Goal: Transaction & Acquisition: Purchase product/service

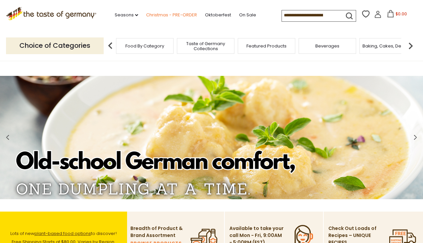
click at [179, 14] on link "Christmas - PRE-ORDER" at bounding box center [171, 14] width 51 height 7
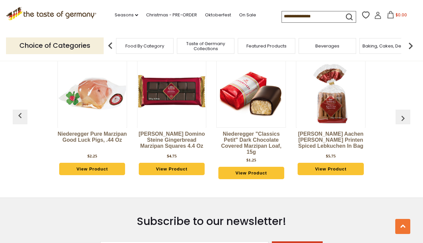
scroll to position [292, 0]
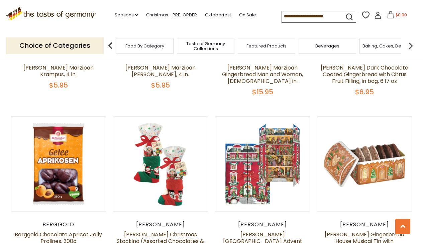
click at [403, 116] on figure "Quick View" at bounding box center [364, 163] width 95 height 95
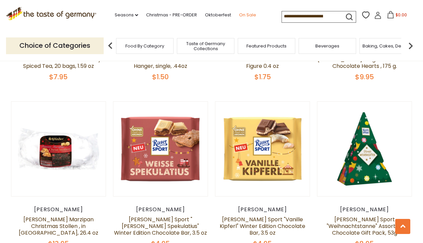
scroll to position [732, 0]
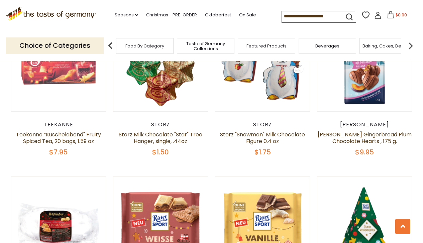
click at [283, 16] on input at bounding box center [310, 15] width 57 height 9
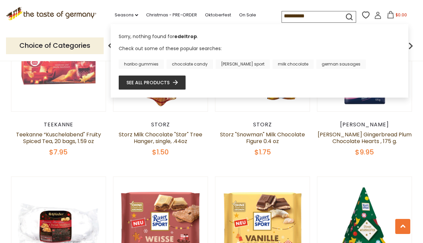
type input "**********"
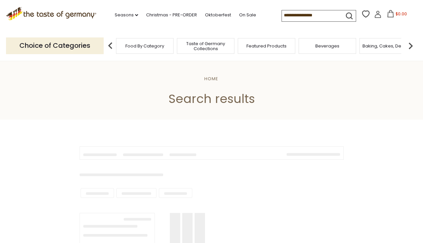
type input "**********"
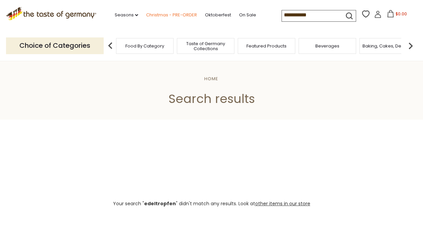
click at [179, 14] on link "Christmas - PRE-ORDER" at bounding box center [171, 14] width 51 height 7
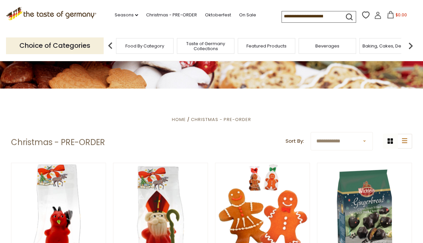
scroll to position [85, 0]
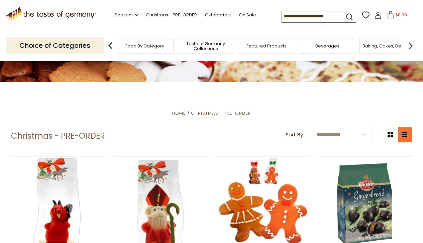
click at [406, 134] on icon at bounding box center [404, 134] width 5 height 5
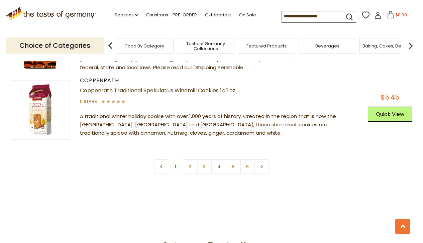
scroll to position [2434, 0]
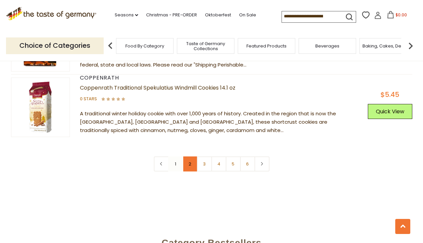
click at [187, 163] on link "2" at bounding box center [190, 164] width 15 height 15
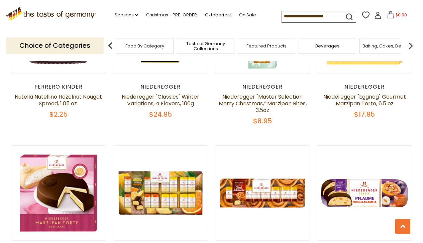
scroll to position [890, 0]
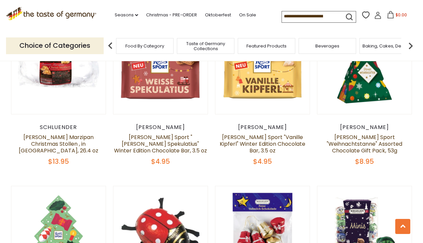
click at [286, 17] on input at bounding box center [310, 15] width 57 height 9
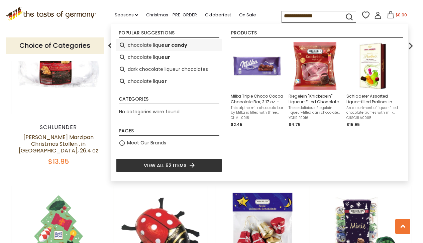
click at [163, 45] on b "eur candy" at bounding box center [174, 46] width 26 height 8
type input "**********"
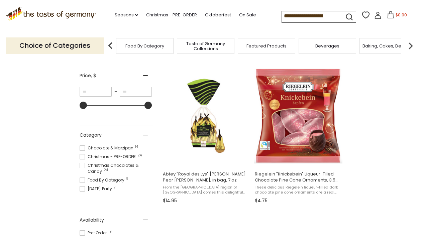
scroll to position [127, 0]
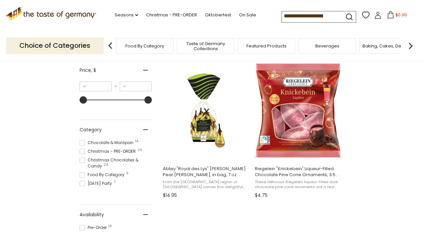
click at [83, 152] on span at bounding box center [82, 151] width 5 height 5
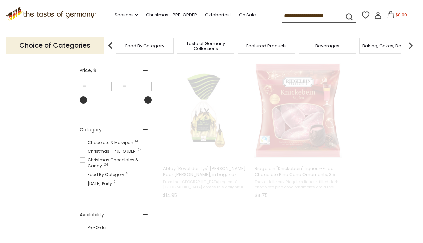
scroll to position [51, 0]
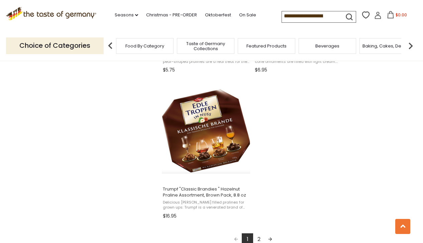
scroll to position [1145, 0]
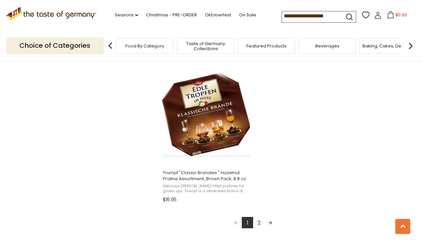
click at [258, 223] on link "2" at bounding box center [258, 222] width 11 height 11
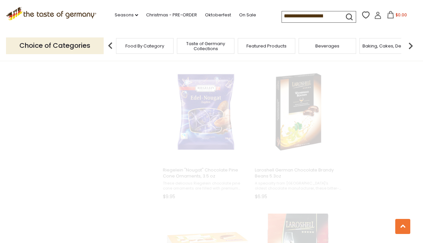
scroll to position [112, 0]
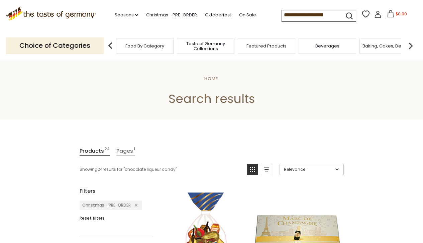
click at [331, 16] on input "**********" at bounding box center [310, 14] width 57 height 9
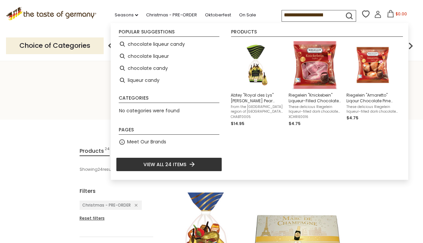
click at [325, 13] on input "**********" at bounding box center [310, 14] width 57 height 9
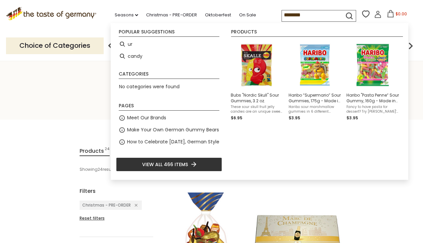
click at [311, 15] on input "********" at bounding box center [310, 14] width 57 height 9
type input "*"
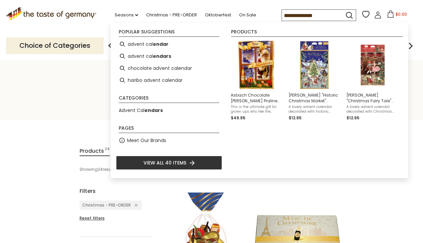
type input "**********"
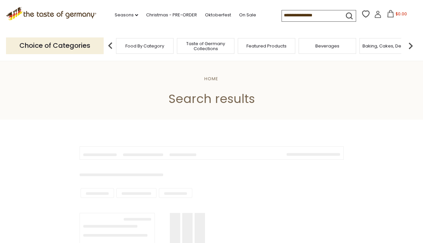
type input "**********"
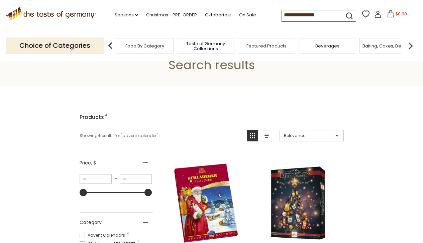
scroll to position [20, 0]
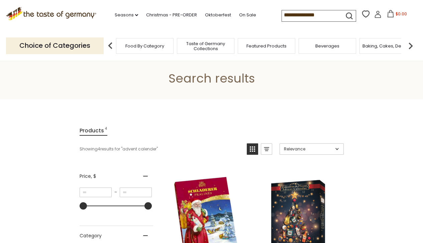
click at [206, 46] on span "Taste of Germany Collections" at bounding box center [206, 46] width 54 height 10
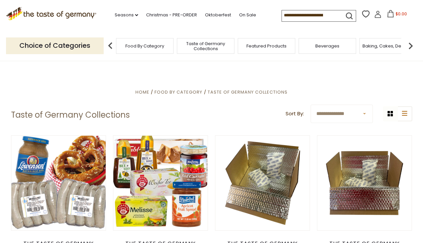
click at [284, 16] on input at bounding box center [310, 14] width 57 height 9
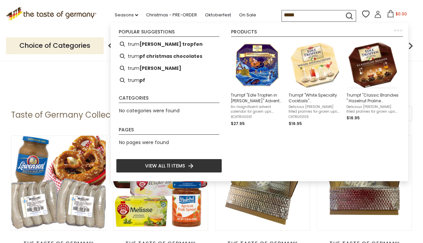
type input "******"
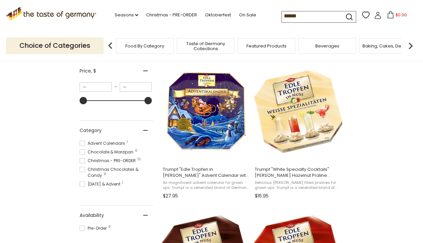
scroll to position [126, 0]
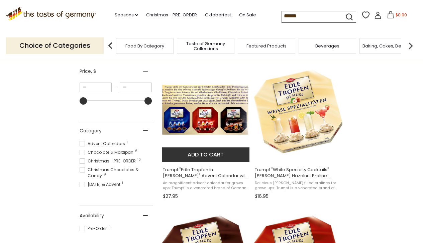
click at [213, 170] on span "Trumpf "Edle Tropfen in [PERSON_NAME]" Advent Calendar with [PERSON_NAME], 10.6…" at bounding box center [206, 173] width 87 height 12
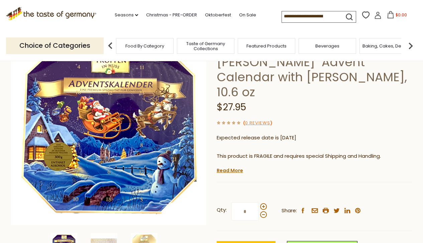
scroll to position [72, 0]
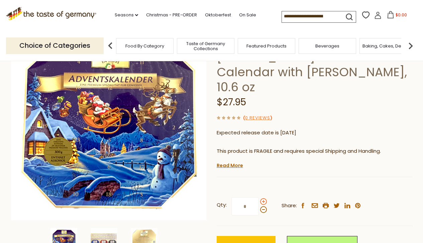
click at [263, 198] on span at bounding box center [263, 201] width 7 height 7
click at [259, 197] on input "*" at bounding box center [245, 206] width 27 height 18
click at [263, 198] on span at bounding box center [263, 201] width 7 height 7
click at [259, 197] on input "*" at bounding box center [245, 206] width 27 height 18
click at [263, 198] on span at bounding box center [263, 201] width 7 height 7
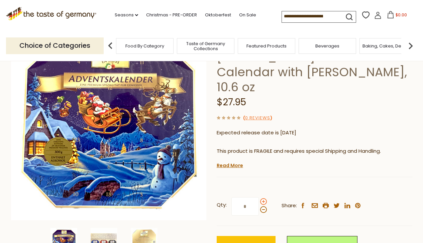
click at [259, 197] on input "*" at bounding box center [245, 206] width 27 height 18
click at [262, 207] on span at bounding box center [263, 210] width 7 height 7
click at [259, 197] on input "*" at bounding box center [245, 206] width 27 height 18
type input "*"
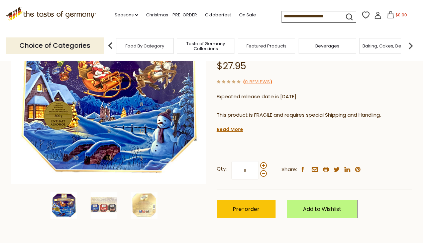
scroll to position [109, 0]
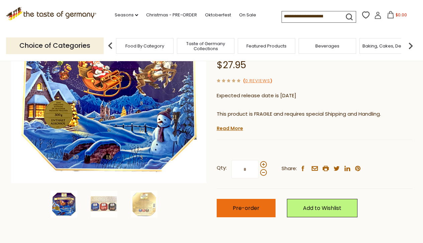
click at [241, 205] on span "Pre-order" at bounding box center [246, 209] width 27 height 8
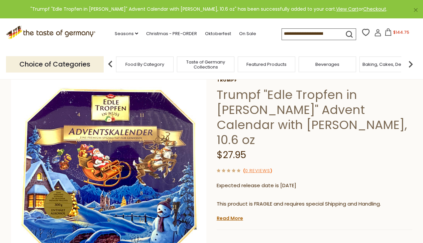
scroll to position [17, 0]
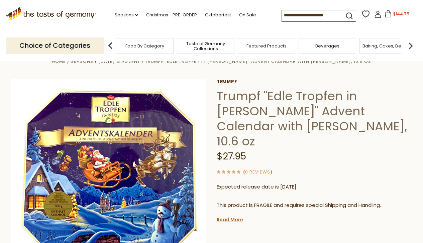
click at [378, 34] on div "Choice of Categories Food By Category Taste of Germany Collections Featured Pro…" at bounding box center [212, 46] width 412 height 30
click at [377, 15] on icon at bounding box center [378, 14] width 7 height 7
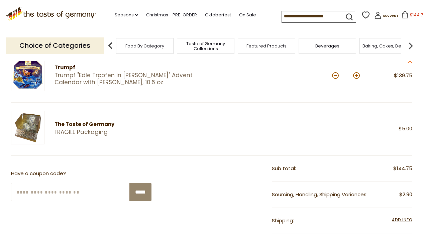
scroll to position [118, 0]
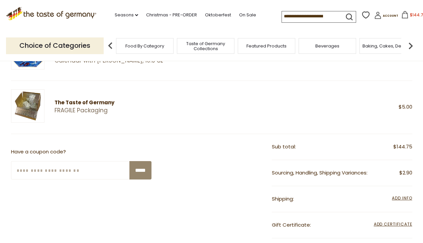
click at [65, 171] on input "Enter Your Coupon Code" at bounding box center [70, 170] width 119 height 18
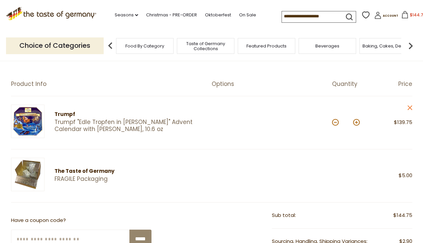
scroll to position [48, 0]
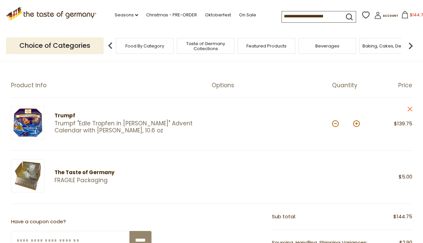
click at [285, 17] on input at bounding box center [310, 15] width 57 height 9
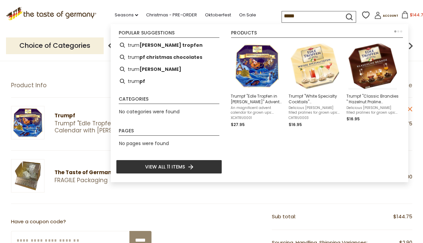
type input "******"
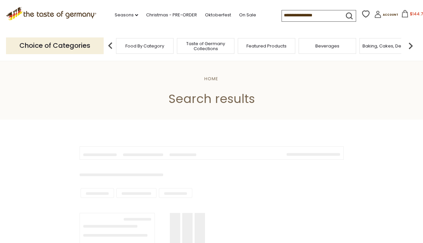
type input "******"
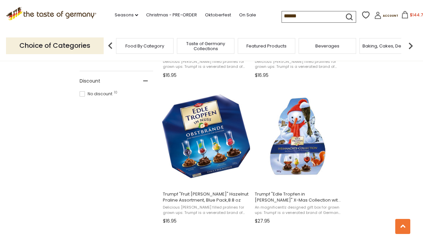
scroll to position [395, 0]
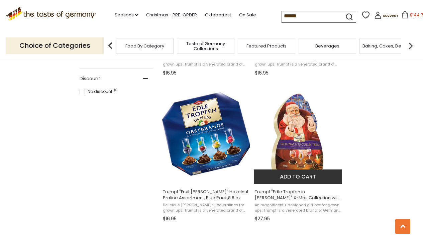
click at [295, 159] on img at bounding box center [298, 134] width 89 height 89
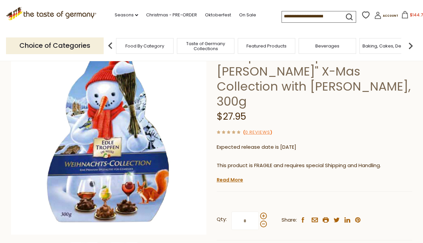
scroll to position [57, 0]
click at [238, 177] on link "Read More" at bounding box center [230, 180] width 26 height 7
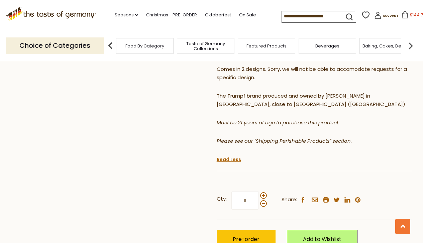
scroll to position [295, 0]
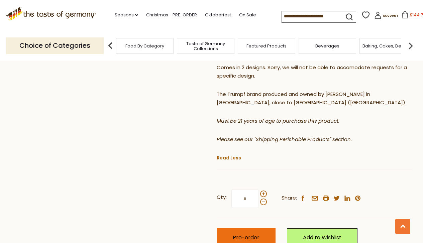
click at [252, 234] on span "Pre-order" at bounding box center [246, 238] width 27 height 8
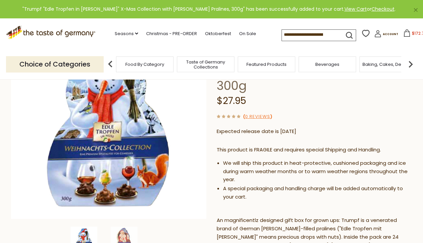
scroll to position [0, 0]
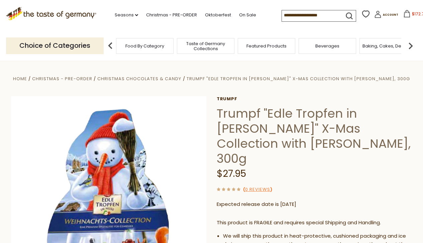
click at [286, 16] on input at bounding box center [310, 14] width 57 height 9
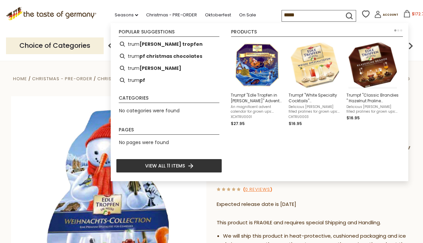
type input "******"
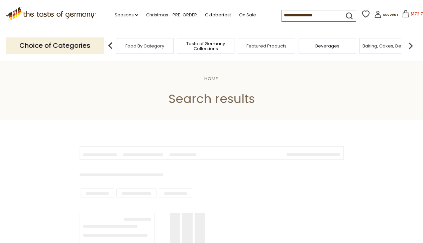
type input "******"
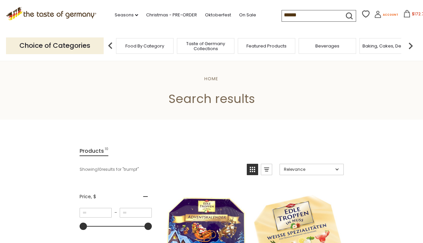
click at [385, 14] on span "Account" at bounding box center [390, 15] width 15 height 4
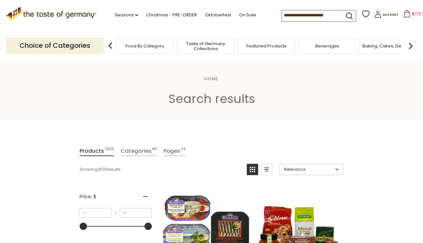
click at [150, 46] on span "Food By Category" at bounding box center [145, 46] width 39 height 5
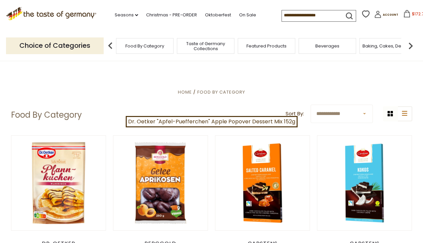
click at [216, 46] on span "Taste of Germany Collections" at bounding box center [206, 46] width 54 height 10
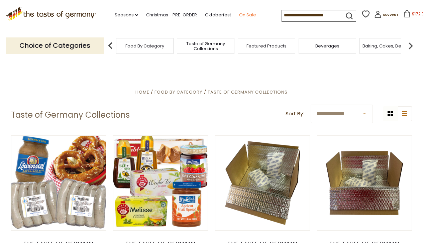
click at [250, 15] on link "On Sale" at bounding box center [247, 14] width 17 height 7
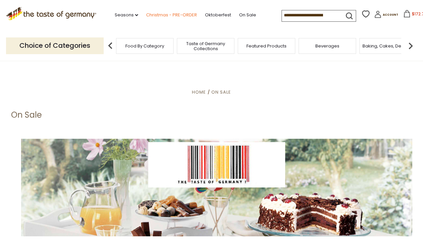
click at [163, 14] on link "Christmas - PRE-ORDER" at bounding box center [171, 14] width 51 height 7
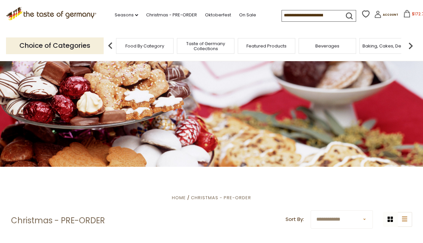
click at [284, 15] on input at bounding box center [310, 14] width 57 height 9
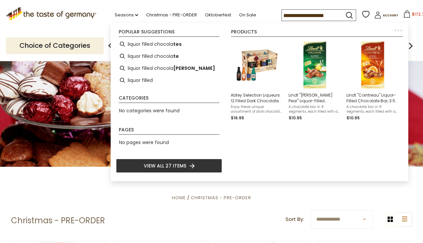
type input "**********"
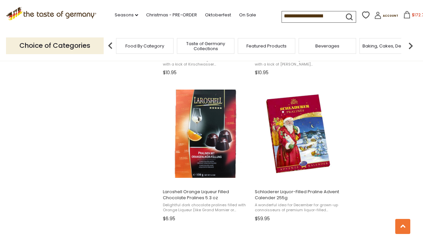
scroll to position [691, 0]
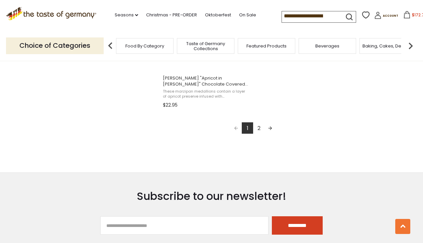
click at [260, 129] on link "2" at bounding box center [258, 128] width 11 height 11
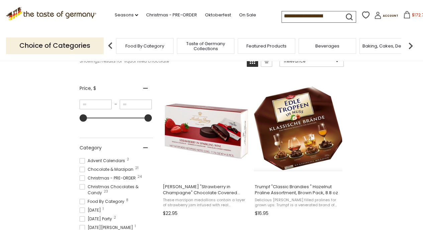
scroll to position [112, 0]
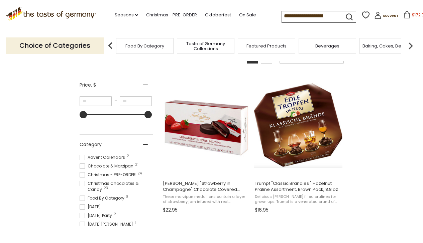
click at [328, 17] on input "**********" at bounding box center [310, 15] width 57 height 9
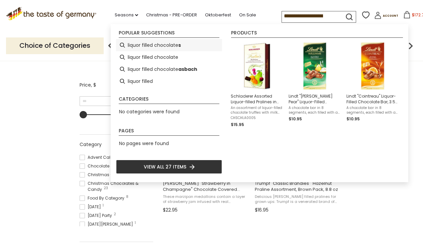
click at [145, 47] on li "liquor filled chocolate s" at bounding box center [169, 45] width 106 height 12
type input "**********"
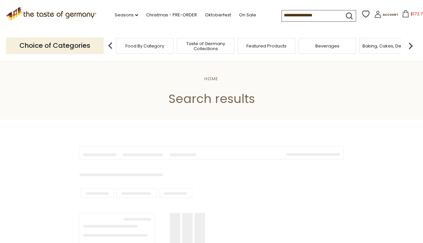
type input "**********"
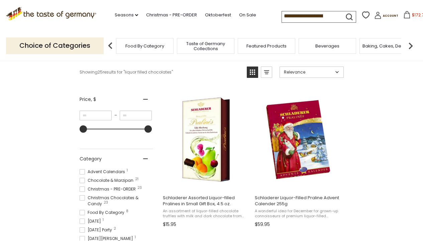
scroll to position [99, 0]
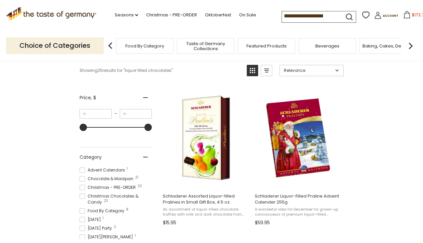
click at [254, 73] on icon "View grid mode" at bounding box center [252, 70] width 5 height 5
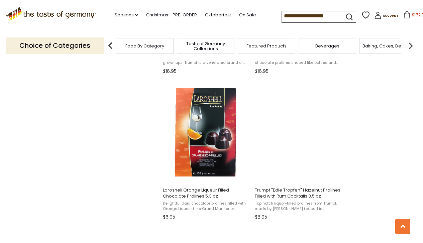
scroll to position [835, 0]
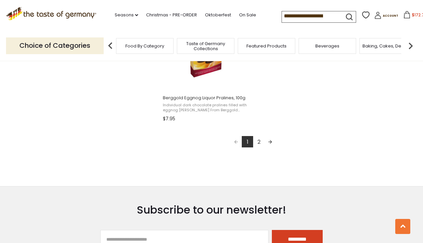
click at [259, 143] on link "2" at bounding box center [258, 141] width 11 height 11
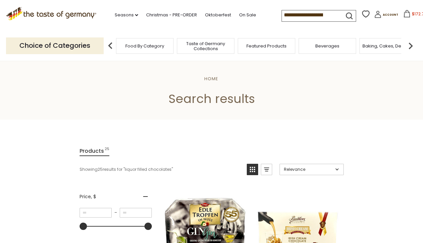
click at [260, 50] on div "Featured Products" at bounding box center [267, 46] width 58 height 16
click at [411, 46] on img at bounding box center [410, 45] width 13 height 13
click at [108, 46] on img at bounding box center [110, 45] width 13 height 13
click at [410, 47] on img at bounding box center [410, 45] width 13 height 13
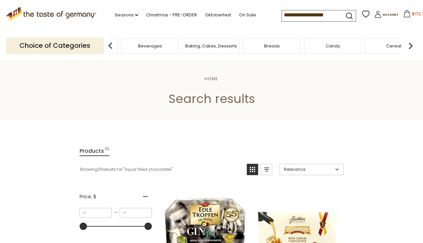
click at [410, 47] on img at bounding box center [410, 45] width 13 height 13
click at [411, 48] on img at bounding box center [410, 45] width 13 height 13
click at [328, 48] on span "Chocolate & Marzipan" at bounding box center [310, 46] width 49 height 5
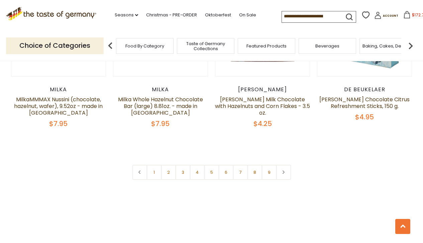
scroll to position [1610, 0]
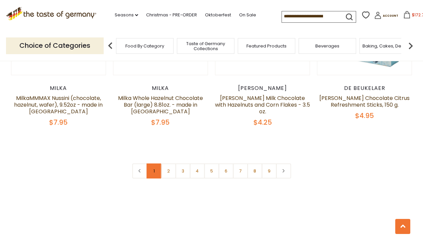
click at [152, 164] on link "1" at bounding box center [154, 171] width 15 height 15
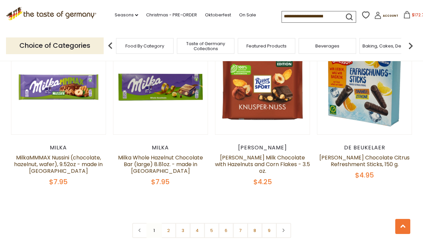
scroll to position [1556, 0]
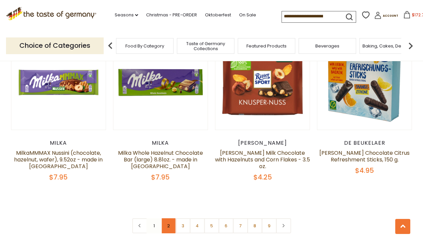
click at [167, 219] on link "2" at bounding box center [168, 226] width 15 height 15
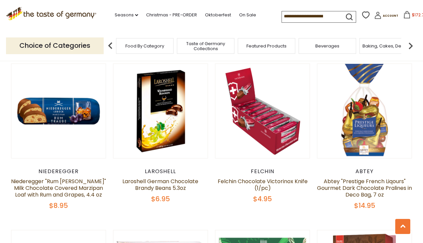
scroll to position [1006, 0]
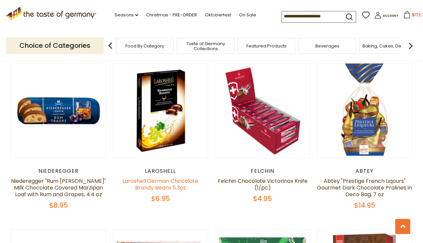
click at [163, 181] on link "Laroshell German Chocolate Brandy Beans 5.3oz" at bounding box center [161, 184] width 76 height 14
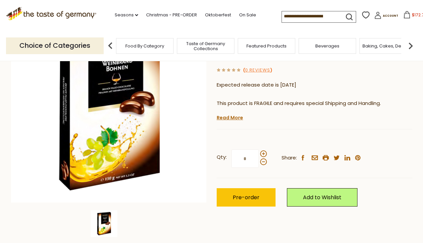
scroll to position [92, 0]
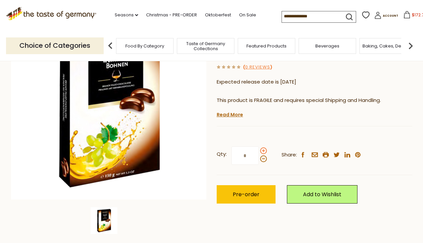
click at [262, 151] on span at bounding box center [263, 151] width 7 height 7
click at [259, 151] on input "*" at bounding box center [245, 156] width 27 height 18
click at [262, 160] on span at bounding box center [263, 159] width 7 height 7
click at [259, 160] on input "*" at bounding box center [245, 156] width 27 height 18
type input "*"
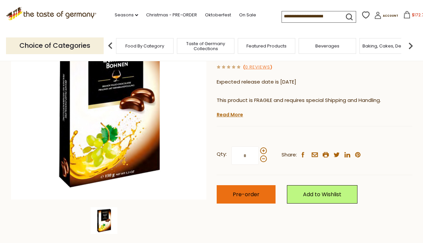
type input "*"
click at [247, 192] on span "Pre-order" at bounding box center [246, 195] width 27 height 8
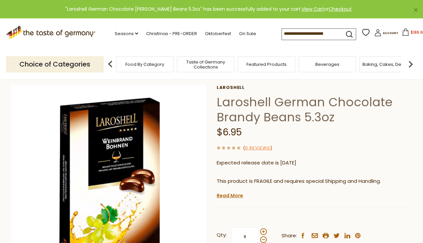
scroll to position [0, 0]
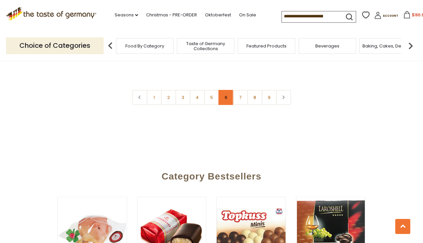
scroll to position [1666, 0]
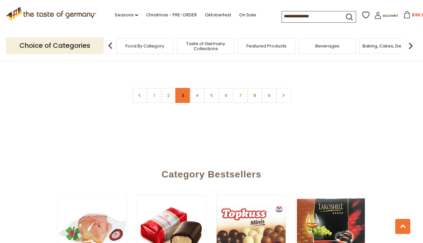
click at [179, 89] on link "3" at bounding box center [182, 95] width 15 height 15
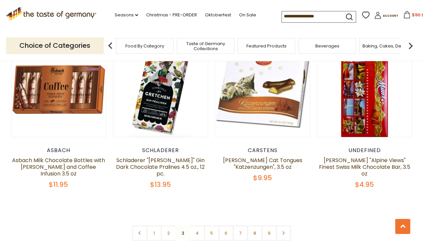
scroll to position [1553, 0]
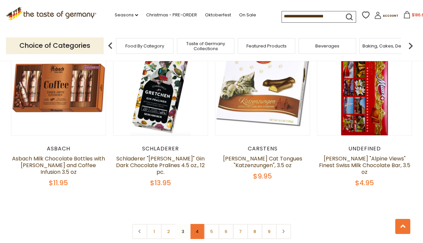
click at [195, 224] on link "4" at bounding box center [197, 231] width 15 height 15
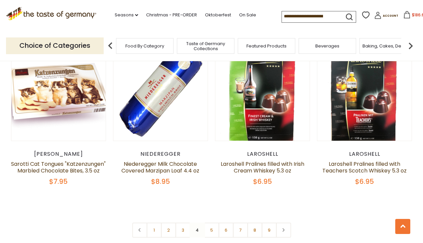
scroll to position [1525, 0]
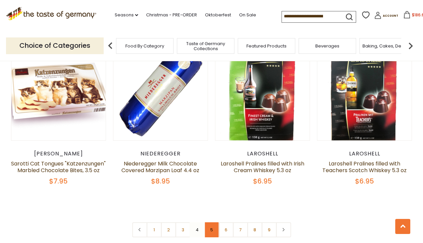
click at [212, 233] on link "5" at bounding box center [211, 230] width 15 height 15
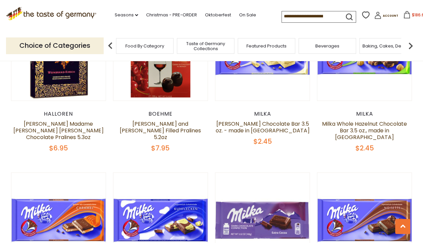
scroll to position [211, 0]
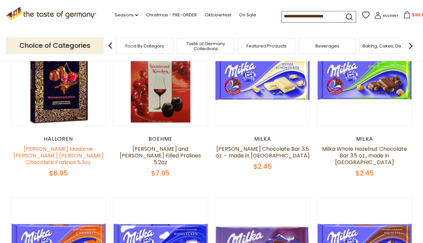
click at [70, 156] on link "[PERSON_NAME] Madame [PERSON_NAME] [PERSON_NAME] Chocolate Pralines 5.3oz" at bounding box center [58, 155] width 90 height 21
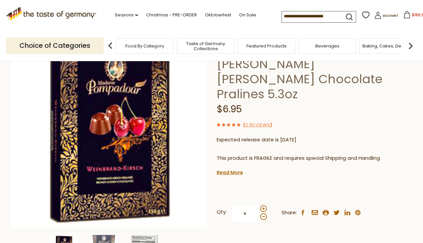
scroll to position [67, 0]
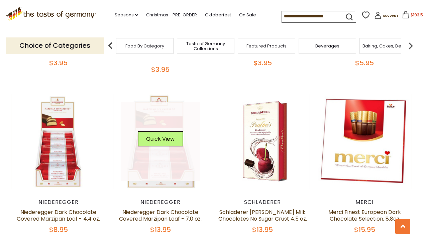
scroll to position [1480, 0]
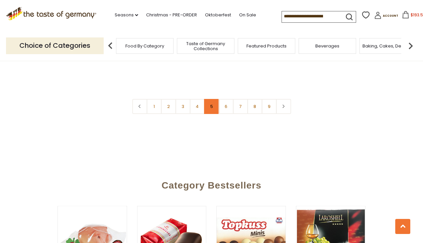
click at [211, 99] on link "5" at bounding box center [211, 106] width 15 height 15
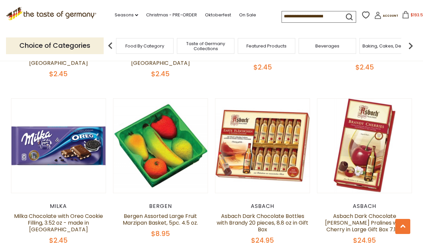
scroll to position [211, 0]
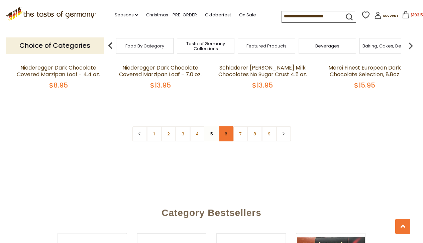
click at [225, 127] on link "6" at bounding box center [226, 134] width 15 height 15
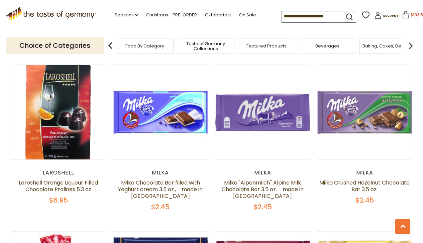
scroll to position [833, 0]
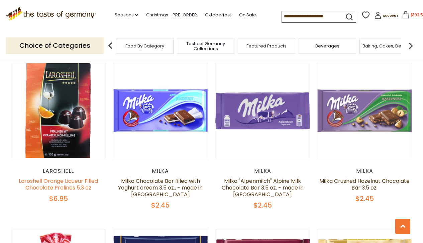
click at [67, 177] on link "Laroshell Orange Liqueur Filled Chocolate Pralines 5.3 oz" at bounding box center [58, 184] width 79 height 14
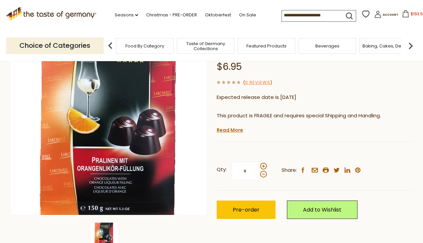
scroll to position [81, 0]
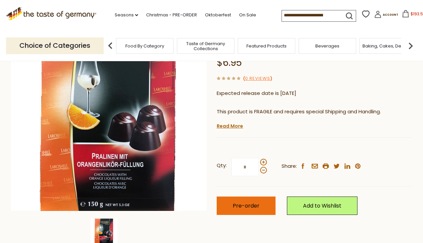
click at [258, 205] on span "Pre-order" at bounding box center [246, 206] width 27 height 8
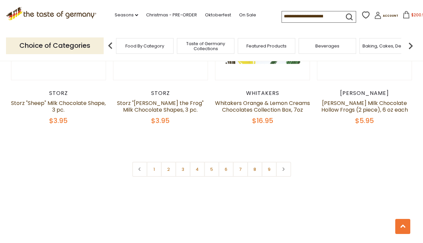
scroll to position [1579, 0]
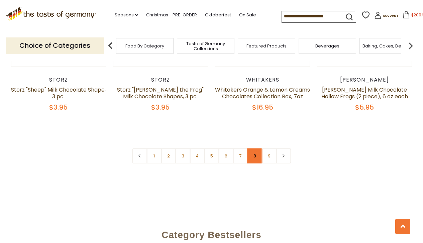
click at [254, 150] on link "8" at bounding box center [254, 156] width 15 height 15
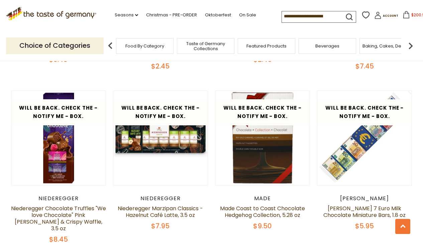
scroll to position [980, 0]
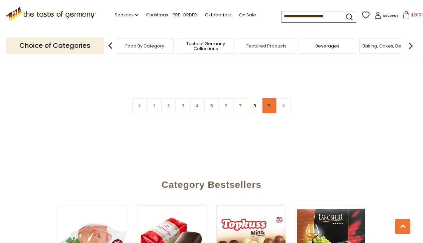
click at [272, 98] on link "9" at bounding box center [269, 105] width 15 height 15
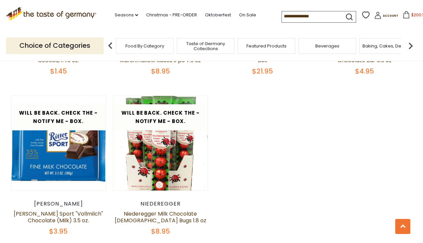
scroll to position [1149, 0]
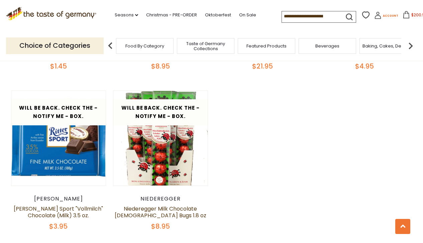
click at [384, 16] on span "Account" at bounding box center [390, 16] width 15 height 4
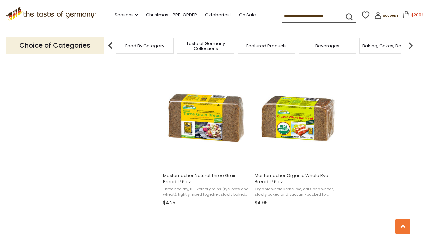
scroll to position [838, 0]
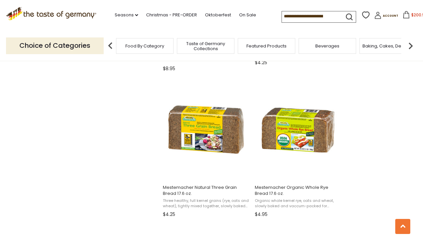
click at [410, 46] on img at bounding box center [410, 45] width 13 height 13
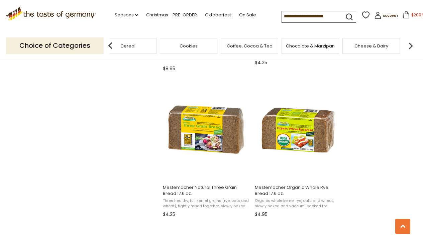
click at [410, 46] on img at bounding box center [410, 45] width 13 height 13
click at [354, 48] on span "Condiments, Seasonings" at bounding box center [344, 46] width 54 height 10
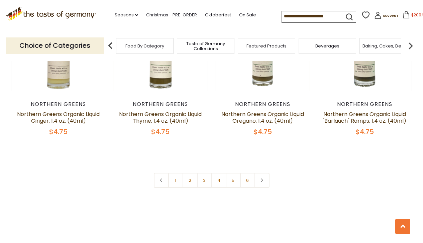
scroll to position [1570, 0]
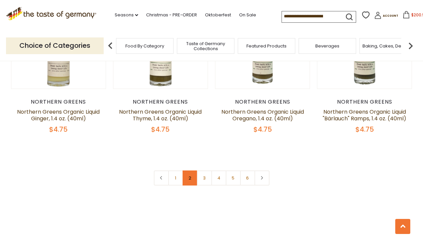
click at [190, 171] on link "2" at bounding box center [190, 178] width 15 height 15
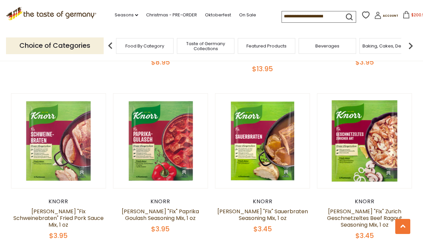
scroll to position [1146, 0]
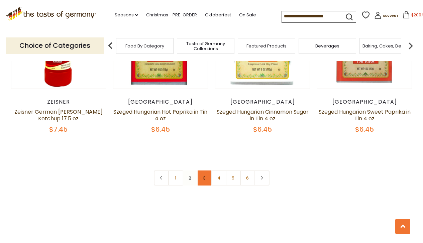
click at [208, 171] on link "3" at bounding box center [204, 178] width 15 height 15
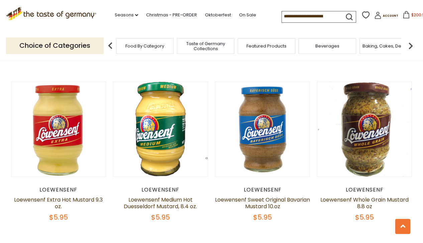
scroll to position [1462, 0]
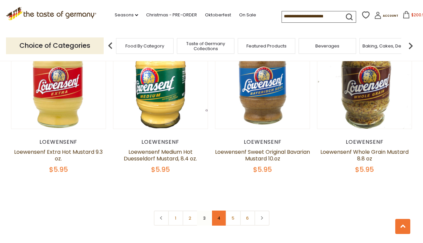
click at [218, 224] on link "4" at bounding box center [219, 218] width 15 height 15
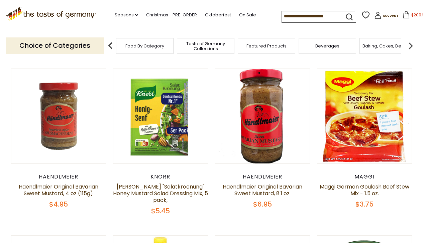
scroll to position [171, 0]
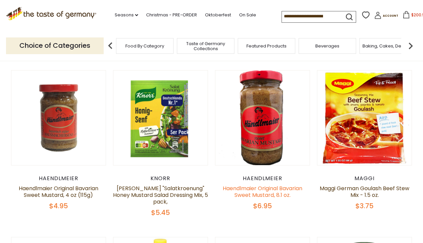
click at [262, 188] on link "Haendlmaier Original Bavarian Sweet Mustard, 8.1 oz." at bounding box center [263, 192] width 80 height 14
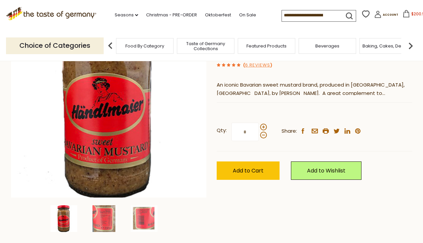
scroll to position [99, 0]
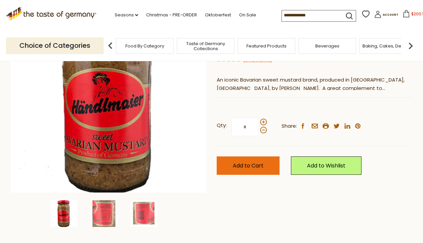
click at [262, 168] on span "Add to Cart" at bounding box center [248, 166] width 31 height 8
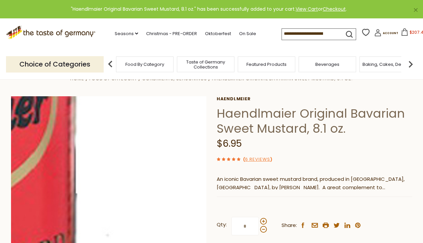
scroll to position [0, 0]
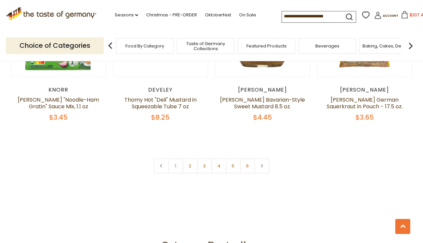
scroll to position [1579, 0]
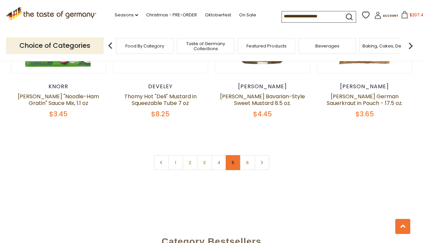
click at [231, 155] on link "5" at bounding box center [233, 162] width 15 height 15
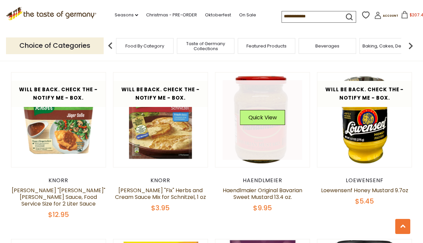
scroll to position [1153, 0]
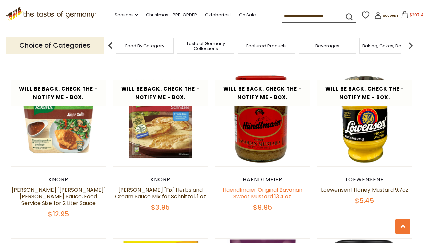
click at [260, 186] on link "Haendlmaier Original Bavarian Sweet Mustard 13.4 oz." at bounding box center [263, 193] width 80 height 14
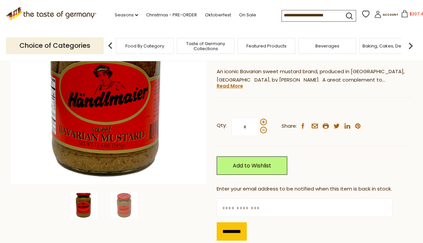
scroll to position [109, 0]
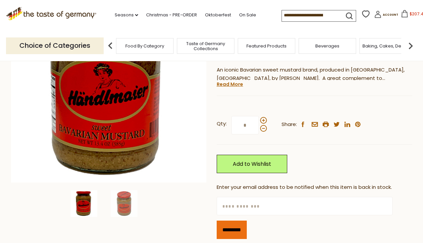
click at [233, 231] on input "*********" at bounding box center [232, 230] width 30 height 18
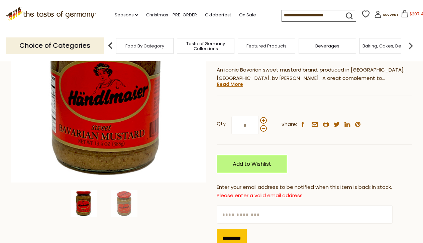
click at [239, 218] on input "text" at bounding box center [305, 215] width 176 height 18
type input "**********"
click at [237, 236] on input "*********" at bounding box center [232, 238] width 30 height 18
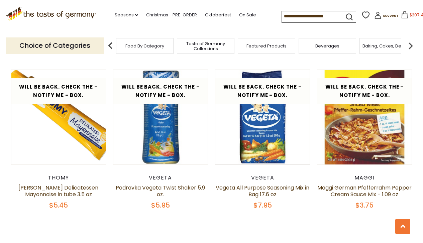
scroll to position [1485, 0]
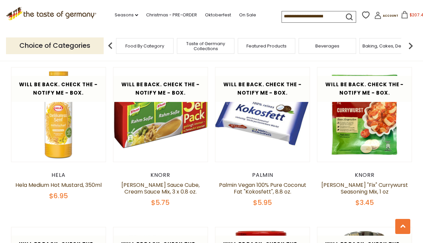
scroll to position [852, 0]
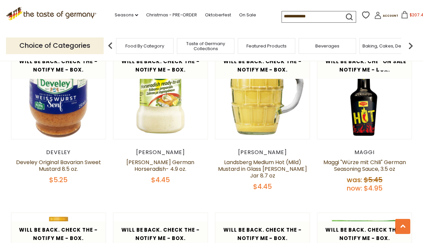
click at [284, 15] on input at bounding box center [310, 15] width 57 height 9
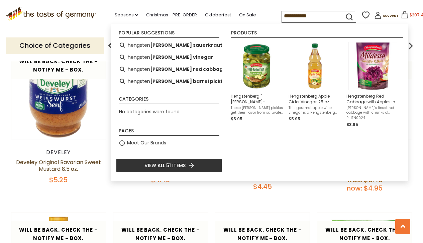
type input "**********"
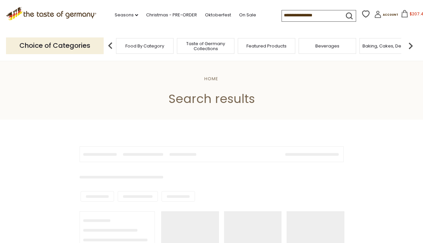
type input "**********"
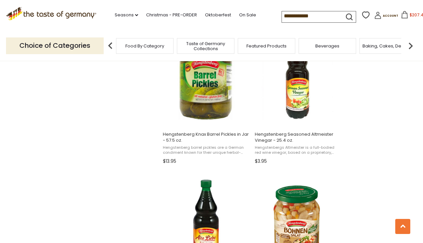
scroll to position [745, 0]
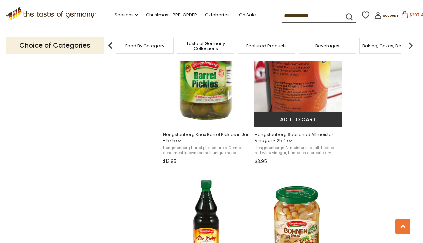
click at [272, 136] on span "Hengstenberg Seasoned Altmeister Vinegar - 25.4 oz." at bounding box center [298, 138] width 87 height 12
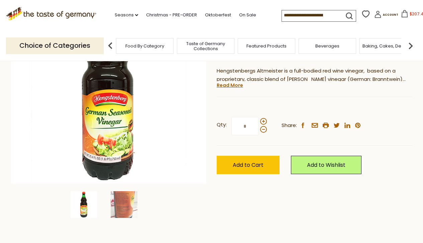
scroll to position [109, 0]
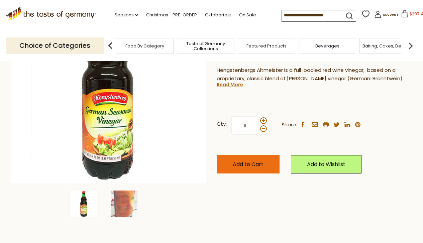
click at [247, 165] on span "Add to Cart" at bounding box center [248, 165] width 31 height 8
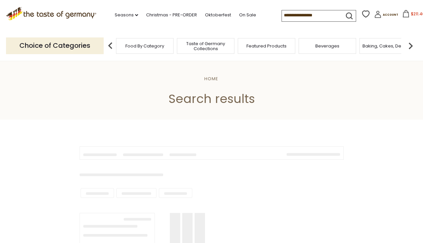
type input "**********"
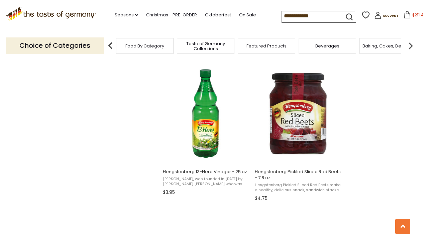
scroll to position [1001, 0]
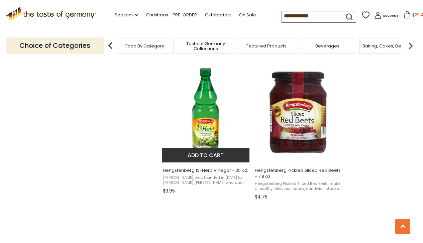
click at [187, 177] on span "Hengstenberg, was founded in 1867 by Richard Alfried Hengstenberg who was known…" at bounding box center [206, 180] width 87 height 10
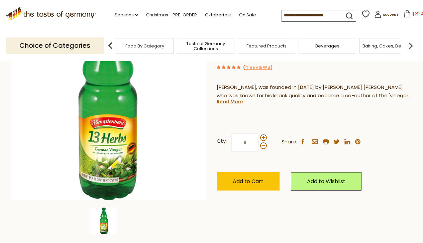
scroll to position [98, 0]
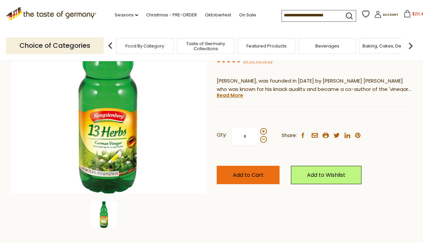
click at [226, 177] on button "Add to Cart" at bounding box center [248, 175] width 63 height 18
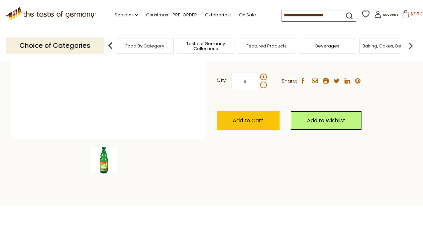
scroll to position [0, 0]
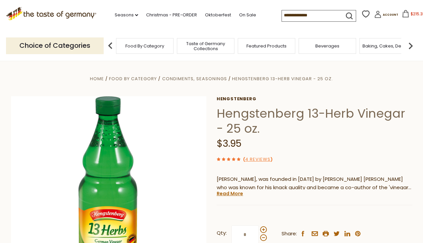
click at [403, 15] on icon at bounding box center [405, 13] width 7 height 7
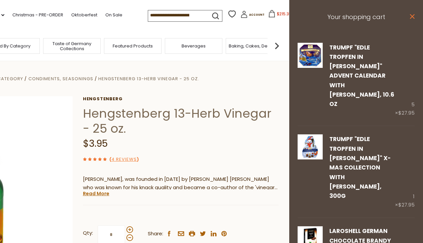
click at [413, 16] on icon at bounding box center [412, 16] width 5 height 5
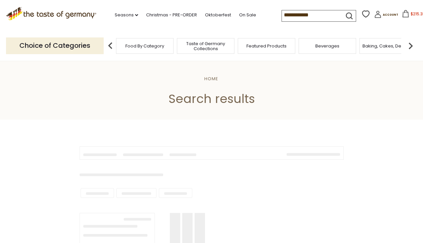
scroll to position [1001, 0]
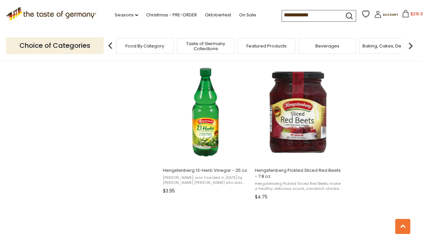
click at [415, 14] on span "$215.35" at bounding box center [418, 14] width 15 height 6
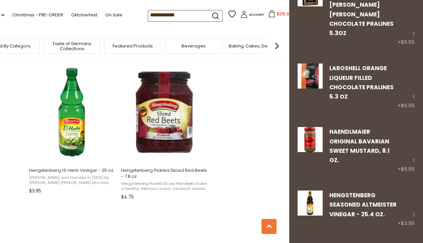
scroll to position [304, 0]
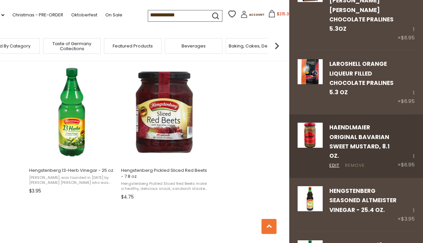
click at [355, 162] on link "Remove" at bounding box center [355, 165] width 20 height 7
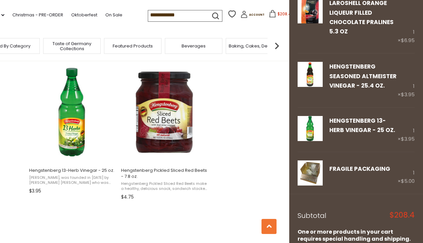
scroll to position [373, 0]
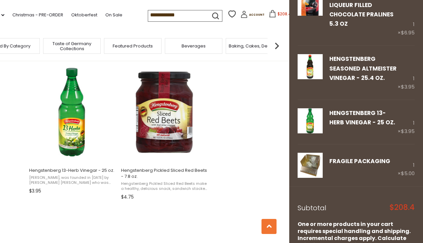
click at [193, 15] on input "**********" at bounding box center [176, 14] width 57 height 9
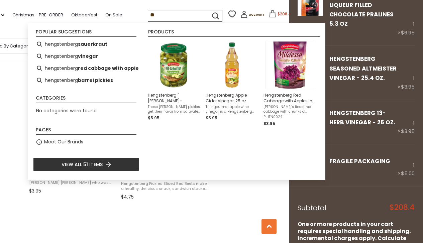
type input "*"
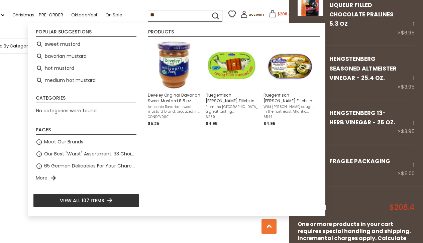
type input "*"
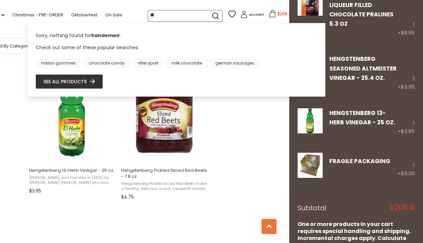
type input "*"
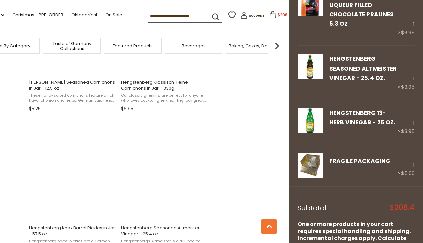
scroll to position [631, 0]
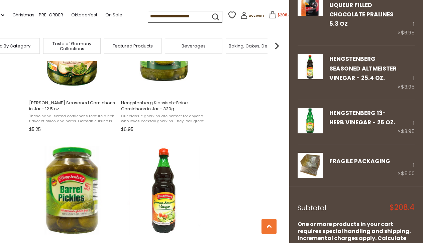
click at [277, 46] on img at bounding box center [276, 45] width 13 height 13
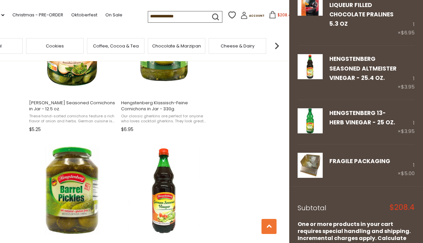
click at [277, 46] on img at bounding box center [276, 45] width 13 height 13
click at [214, 46] on span "Condiments, Seasonings" at bounding box center [210, 46] width 54 height 10
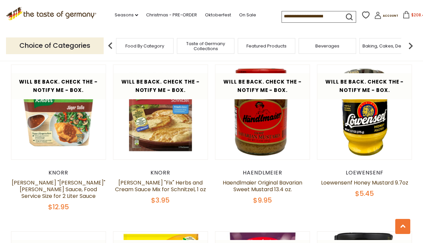
scroll to position [1162, 0]
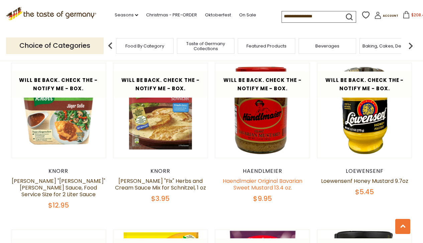
click at [241, 177] on link "Haendlmaier Original Bavarian Sweet Mustard 13.4 oz." at bounding box center [263, 184] width 80 height 14
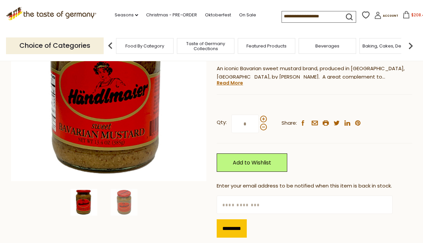
scroll to position [108, 0]
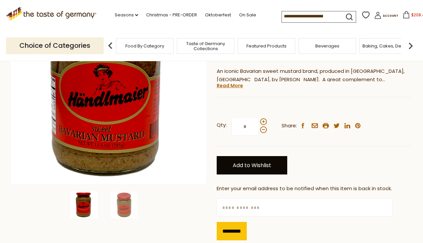
click at [254, 163] on link "Add to Wishlist" at bounding box center [252, 165] width 71 height 18
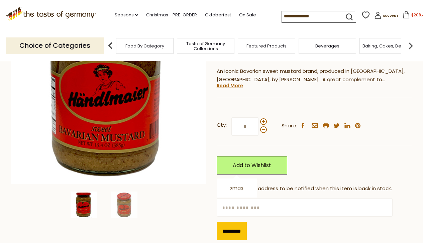
click at [239, 208] on input "text" at bounding box center [305, 207] width 176 height 18
type input "**********"
click at [235, 231] on input "*********" at bounding box center [232, 231] width 30 height 18
click at [412, 14] on span "$208.4" at bounding box center [419, 15] width 14 height 6
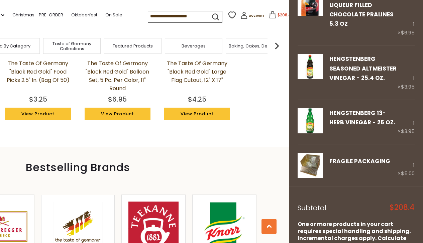
scroll to position [622, 0]
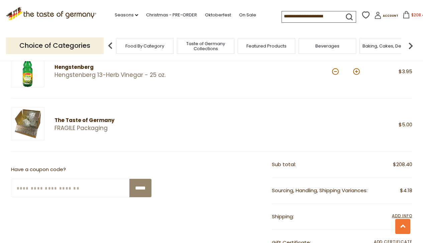
scroll to position [421, 0]
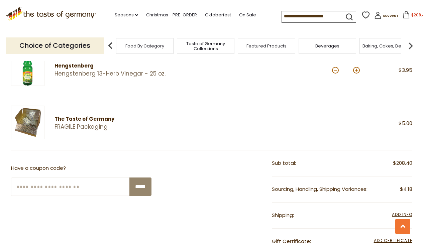
click at [89, 188] on input "Enter Your Coupon Code" at bounding box center [70, 187] width 119 height 18
type input "*******"
click at [146, 182] on input "*****" at bounding box center [141, 187] width 22 height 18
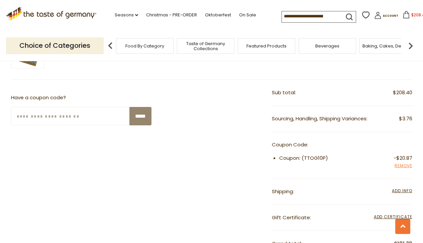
scroll to position [495, 0]
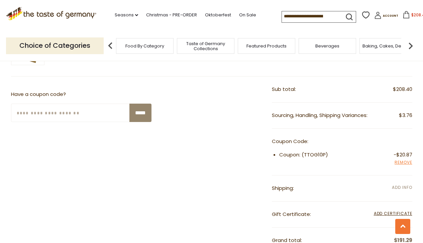
click at [403, 186] on span "Add Info" at bounding box center [402, 188] width 20 height 6
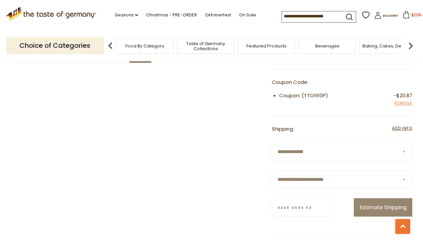
scroll to position [558, 0]
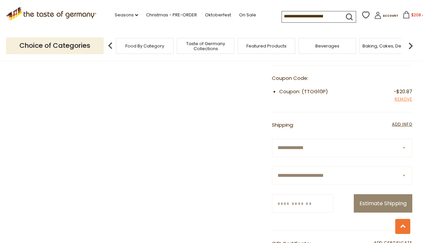
click at [302, 174] on select "**********" at bounding box center [342, 176] width 141 height 18
select select "**"
click at [272, 167] on select "**********" at bounding box center [342, 176] width 141 height 18
click at [298, 203] on input "Zip/Postcode" at bounding box center [303, 203] width 62 height 18
type input "*****"
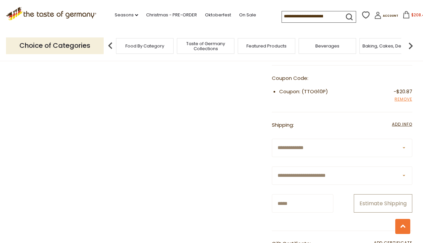
click at [390, 201] on button "Estimate Shipping" at bounding box center [383, 203] width 59 height 18
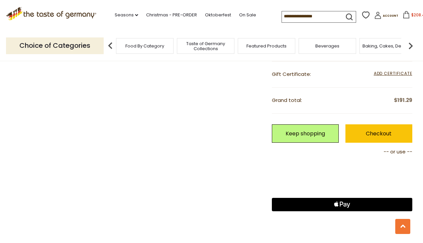
scroll to position [645, 0]
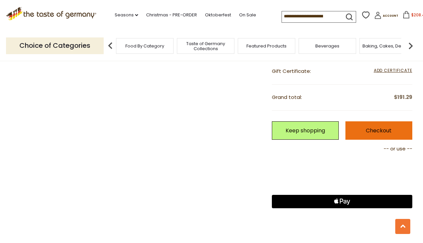
click at [372, 131] on link "Checkout" at bounding box center [379, 131] width 67 height 18
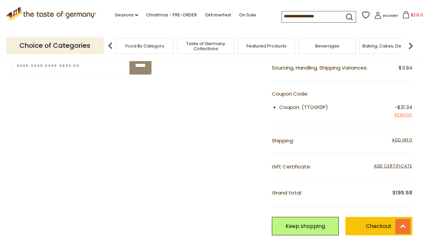
scroll to position [580, 0]
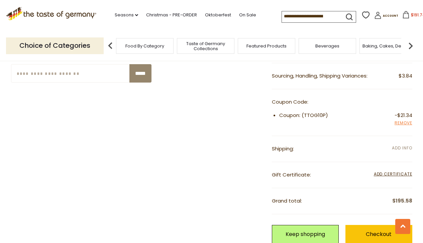
click at [400, 146] on span "Add Info" at bounding box center [402, 148] width 20 height 6
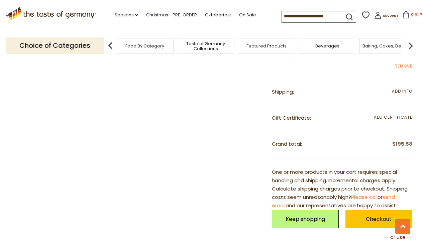
scroll to position [628, 0]
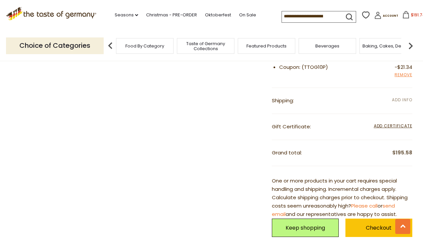
click at [402, 98] on span "Add Info" at bounding box center [402, 100] width 20 height 6
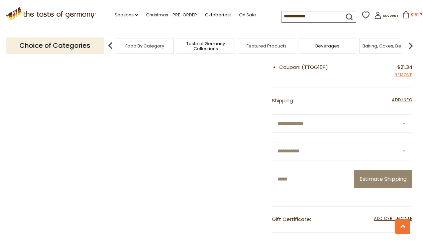
click at [360, 124] on select "**********" at bounding box center [342, 123] width 141 height 18
click at [272, 114] on select "**********" at bounding box center [342, 123] width 141 height 18
click at [383, 179] on button "Estimate Shipping" at bounding box center [383, 179] width 59 height 18
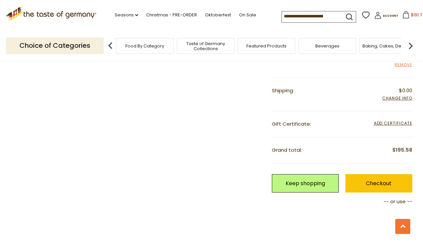
scroll to position [640, 0]
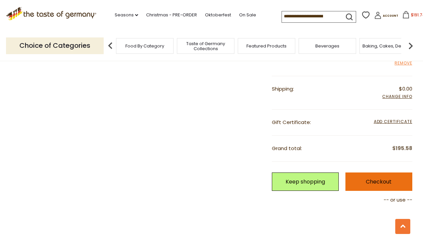
click at [367, 179] on link "Checkout" at bounding box center [379, 182] width 67 height 18
